Goal: Browse casually

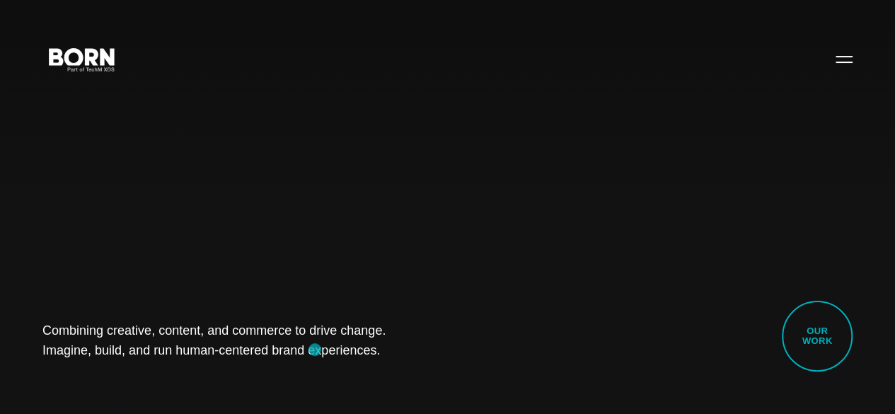
drag, startPoint x: 45, startPoint y: 315, endPoint x: 316, endPoint y: 350, distance: 273.2
click at [316, 350] on div "Combining creative, content, and commerce to drive change. Imagine, build, and …" at bounding box center [447, 207] width 895 height 414
click at [163, 364] on div "Combining creative, content, and commerce to drive change. Imagine, build, and …" at bounding box center [447, 207] width 895 height 414
drag, startPoint x: 47, startPoint y: 306, endPoint x: 357, endPoint y: 348, distance: 312.8
click at [357, 348] on div "Combining creative, content, and commerce to drive change. Imagine, build, and …" at bounding box center [447, 207] width 895 height 414
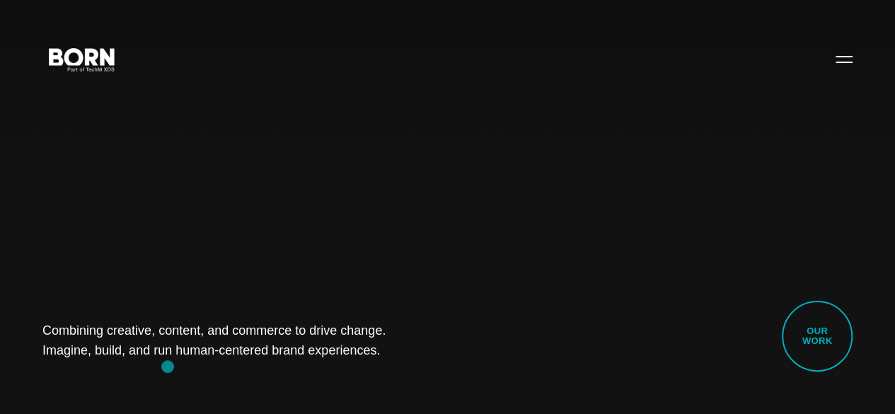
click at [168, 367] on div "Combining creative, content, and commerce to drive change. Imagine, build, and …" at bounding box center [447, 207] width 895 height 414
drag, startPoint x: 50, startPoint y: 312, endPoint x: 391, endPoint y: 359, distance: 345.0
click at [391, 359] on div "Combining creative, content, and commerce to drive change. Imagine, build, and …" at bounding box center [447, 207] width 895 height 414
click at [188, 376] on div "Combining creative, content, and commerce to drive change. Imagine, build, and …" at bounding box center [447, 207] width 895 height 414
drag, startPoint x: 66, startPoint y: 313, endPoint x: 392, endPoint y: 341, distance: 327.4
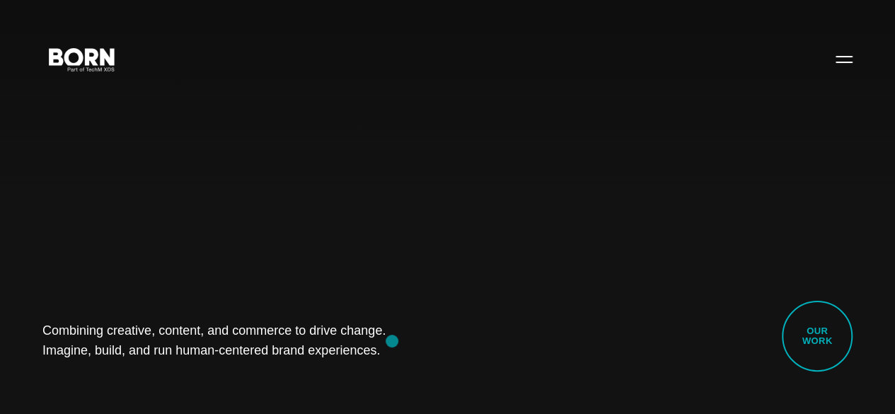
click at [392, 341] on div "Combining creative, content, and commerce to drive change. Imagine, build, and …" at bounding box center [447, 207] width 895 height 414
click at [132, 364] on div "Combining creative, content, and commerce to drive change. Imagine, build, and …" at bounding box center [447, 207] width 895 height 414
drag, startPoint x: 38, startPoint y: 316, endPoint x: 384, endPoint y: 355, distance: 348.1
click at [384, 355] on div "Combining creative, content, and commerce to drive change. Imagine, build, and …" at bounding box center [447, 207] width 895 height 414
click at [183, 362] on div "Combining creative, content, and commerce to drive change. Imagine, build, and …" at bounding box center [447, 207] width 895 height 414
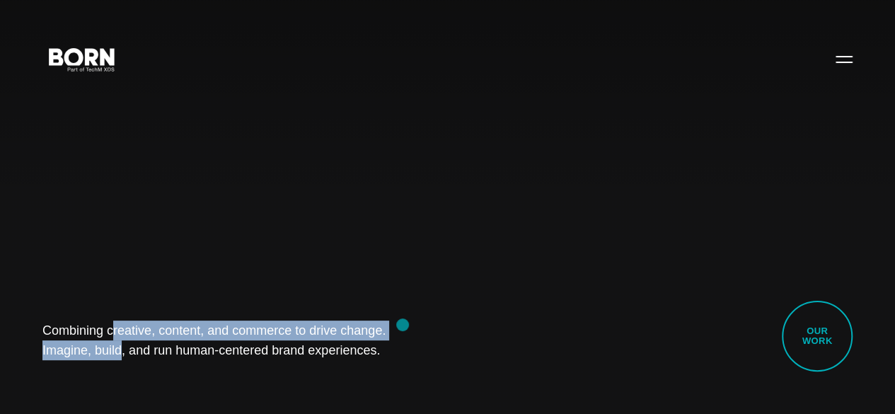
drag, startPoint x: 38, startPoint y: 316, endPoint x: 403, endPoint y: 325, distance: 364.5
click at [403, 325] on div "Combining creative, content, and commerce to drive change. Imagine, build, and …" at bounding box center [447, 207] width 895 height 414
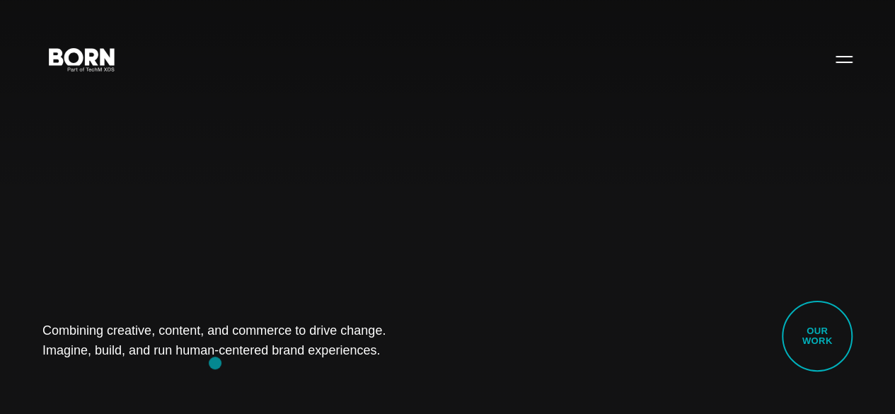
click at [215, 363] on div "Combining creative, content, and commerce to drive change. Imagine, build, and …" at bounding box center [447, 207] width 895 height 414
drag, startPoint x: 38, startPoint y: 311, endPoint x: 359, endPoint y: 418, distance: 338.6
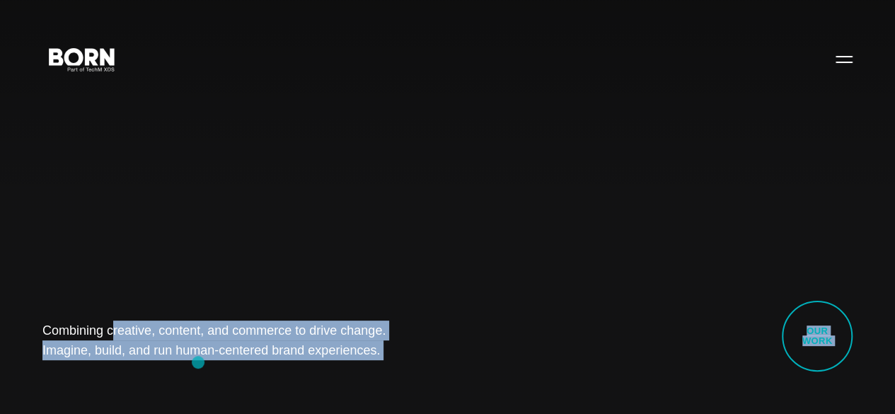
click at [198, 362] on div "Combining creative, content, and commerce to drive change. Imagine, build, and …" at bounding box center [447, 207] width 895 height 414
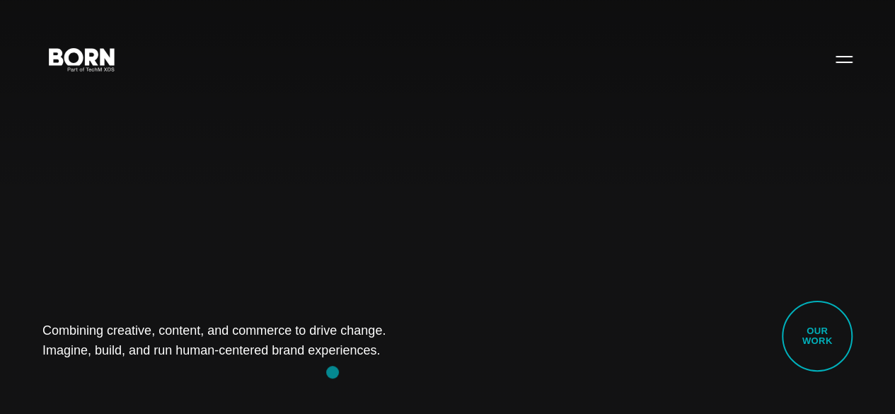
drag, startPoint x: 41, startPoint y: 316, endPoint x: 333, endPoint y: 372, distance: 297.6
click at [333, 372] on div "Combining creative, content, and commerce to drive change. Imagine, build, and …" at bounding box center [447, 207] width 895 height 414
click at [415, 353] on div "Combining creative, content, and commerce to drive change. Imagine, build, and …" at bounding box center [447, 207] width 895 height 414
drag, startPoint x: 27, startPoint y: 316, endPoint x: 377, endPoint y: 366, distance: 353.8
click at [377, 366] on div "Combining creative, content, and commerce to drive change. Imagine, build, and …" at bounding box center [447, 207] width 895 height 414
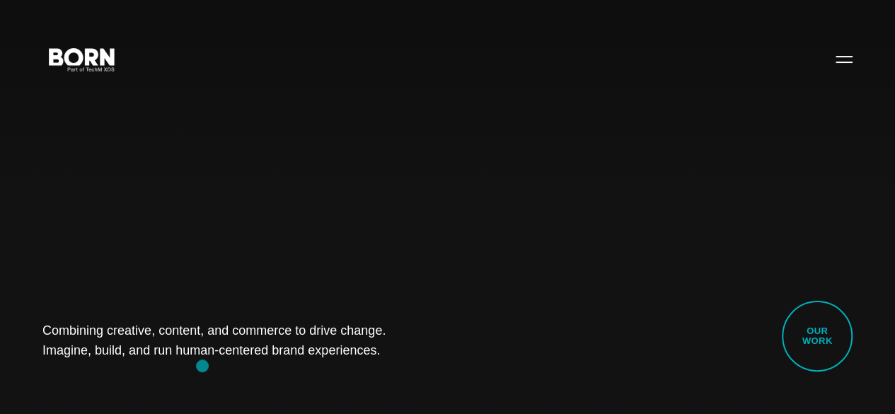
click at [202, 366] on div "Combining creative, content, and commerce to drive change. Imagine, build, and …" at bounding box center [447, 207] width 895 height 414
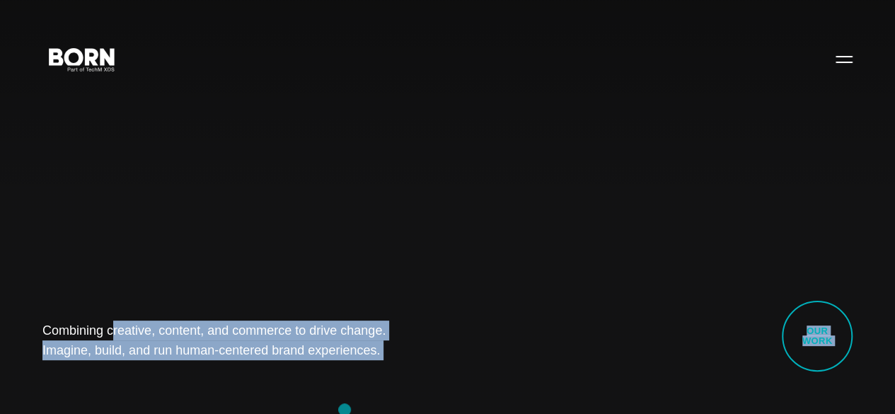
drag, startPoint x: 41, startPoint y: 318, endPoint x: 372, endPoint y: 420, distance: 345.8
click at [187, 382] on div "Combining creative, content, and commerce to drive change. Imagine, build, and …" at bounding box center [447, 207] width 895 height 414
drag, startPoint x: 37, startPoint y: 316, endPoint x: 427, endPoint y: 374, distance: 394.8
click at [427, 374] on div "Combining creative, content, and commerce to drive change. Imagine, build, and …" at bounding box center [447, 207] width 895 height 414
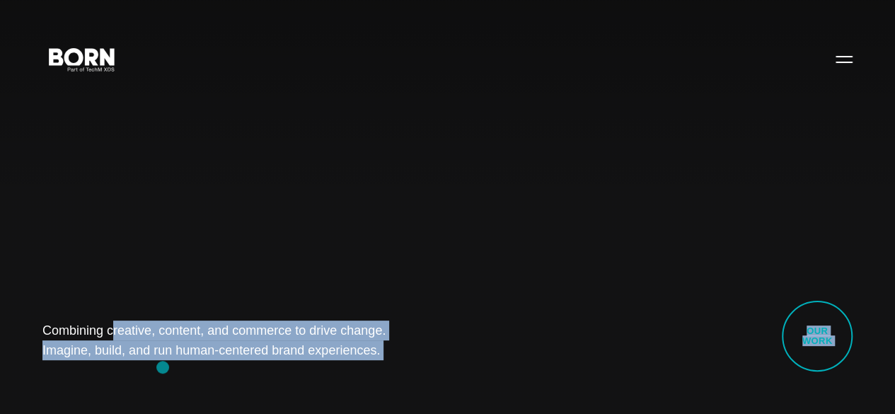
click at [163, 367] on div "Combining creative, content, and commerce to drive change. Imagine, build, and …" at bounding box center [447, 207] width 895 height 414
drag, startPoint x: 44, startPoint y: 311, endPoint x: 443, endPoint y: 349, distance: 400.9
click at [443, 349] on div "Combining creative, content, and commerce to drive change. Imagine, build, and …" at bounding box center [447, 207] width 895 height 414
click at [195, 364] on div "Combining creative, content, and commerce to drive change. Imagine, build, and …" at bounding box center [447, 207] width 895 height 414
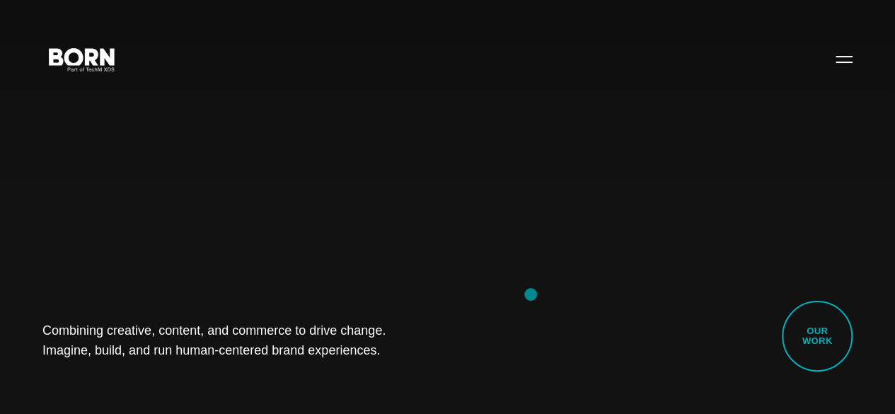
click at [531, 294] on div "Combining creative, content, and commerce to drive change. Imagine, build, and …" at bounding box center [447, 207] width 895 height 414
click at [505, 313] on div "Combining creative, content, and commerce to drive change. Imagine, build, and …" at bounding box center [447, 207] width 895 height 414
click at [105, 238] on div "Combining creative, content, and commerce to drive change. Imagine, build, and …" at bounding box center [447, 207] width 895 height 414
click at [110, 260] on div "Combining creative, content, and commerce to drive change. Imagine, build, and …" at bounding box center [447, 207] width 895 height 414
drag, startPoint x: 18, startPoint y: 314, endPoint x: 369, endPoint y: 346, distance: 352.4
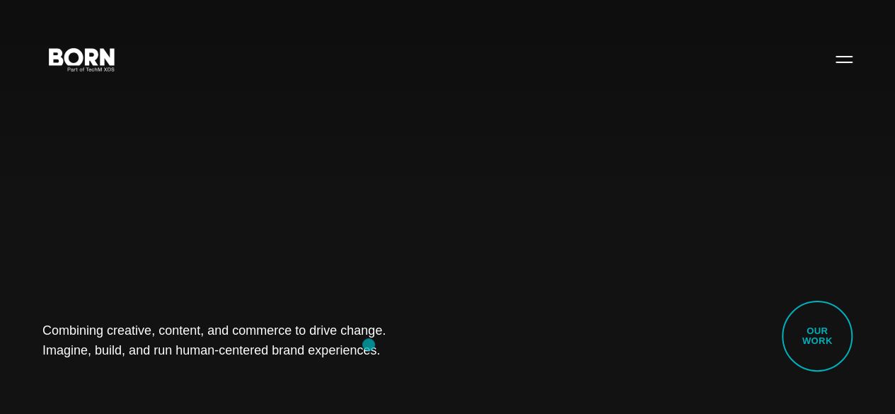
click at [369, 346] on div "Combining creative, content, and commerce to drive change. Imagine, build, and …" at bounding box center [447, 207] width 895 height 414
click at [190, 373] on div "Combining creative, content, and commerce to drive change. Imagine, build, and …" at bounding box center [447, 207] width 895 height 414
click at [160, 231] on div "Combining creative, content, and commerce to drive change. Imagine, build, and …" at bounding box center [447, 207] width 895 height 414
